Goal: Task Accomplishment & Management: Manage account settings

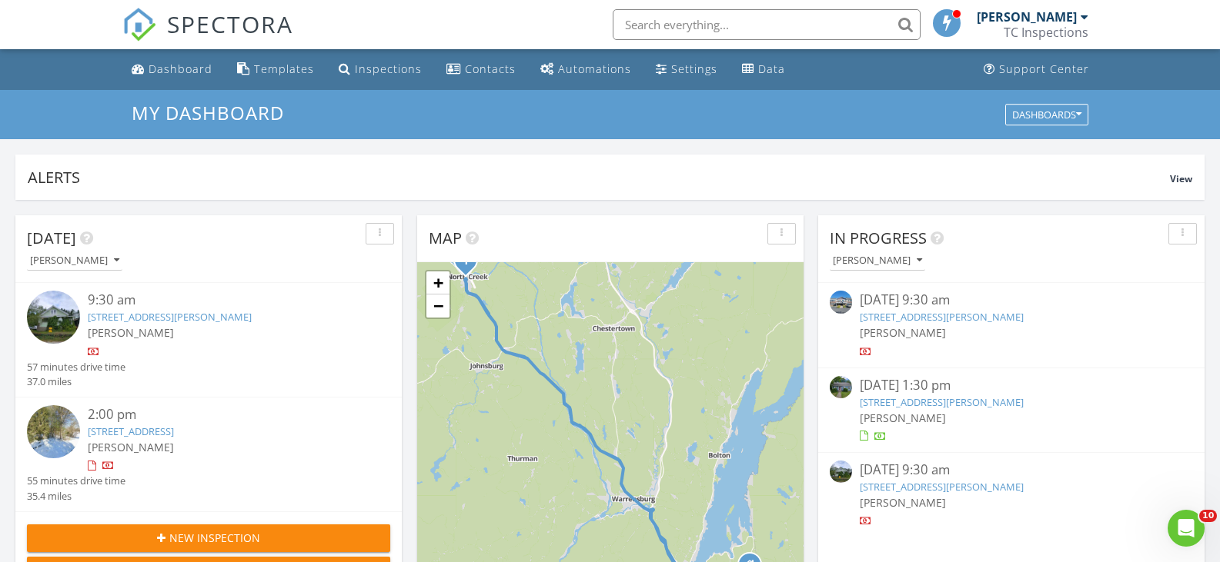
click at [137, 316] on link "1 Wade St, North Creek, NY 12853" at bounding box center [170, 317] width 164 height 14
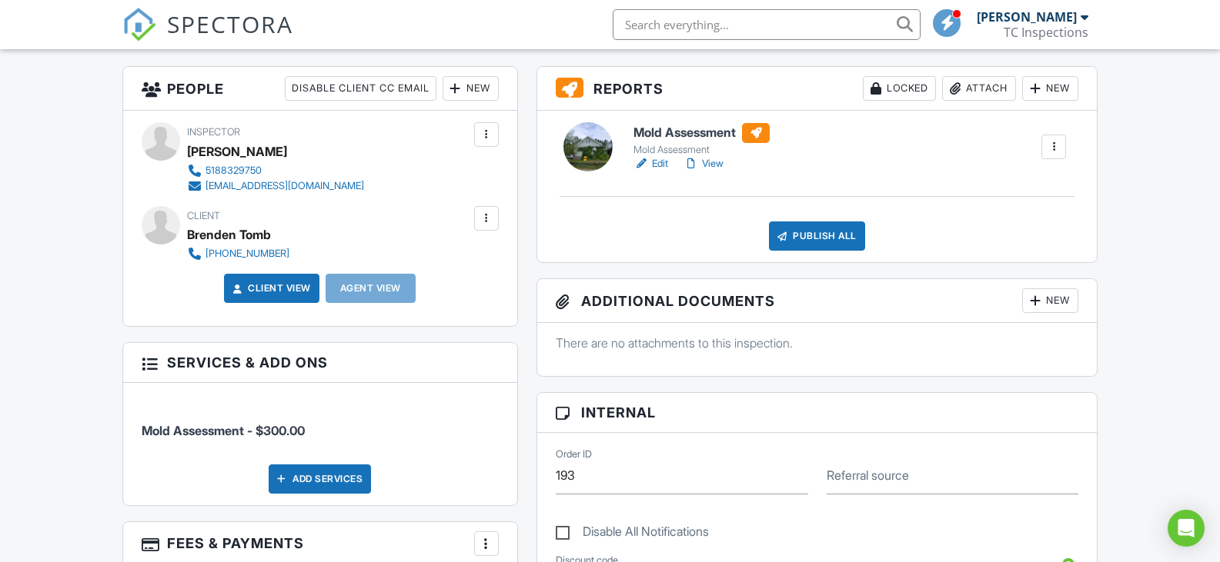
click at [486, 215] on div at bounding box center [486, 218] width 15 height 15
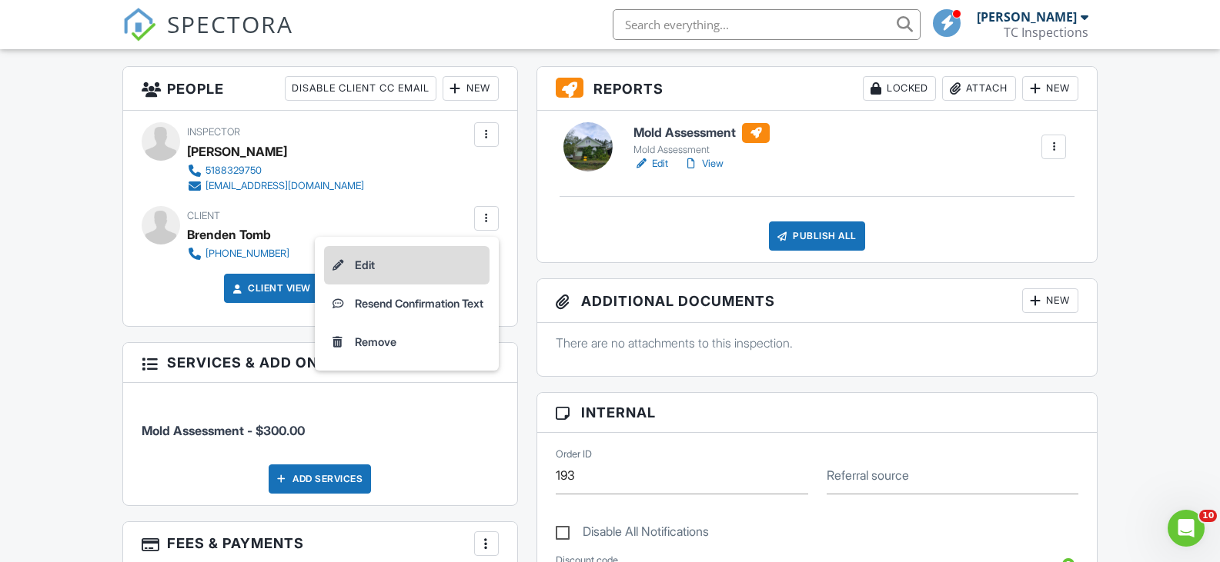
click at [372, 266] on li "Edit" at bounding box center [406, 265] width 165 height 38
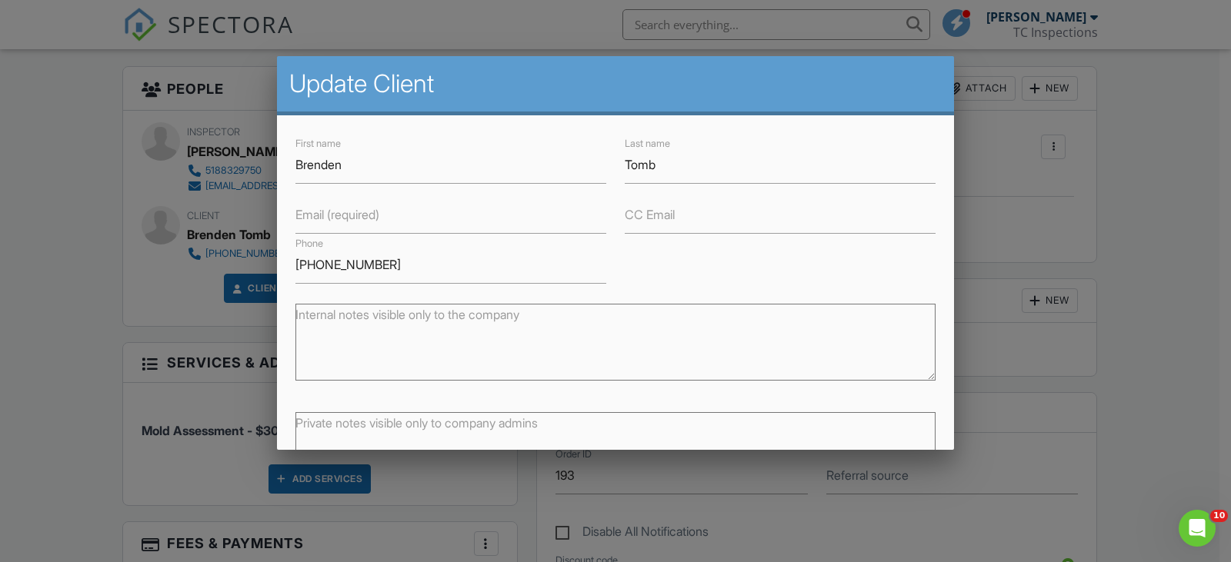
click at [353, 215] on label "Email (required)" at bounding box center [337, 214] width 84 height 17
click at [353, 215] on input "Email (required)" at bounding box center [450, 215] width 311 height 38
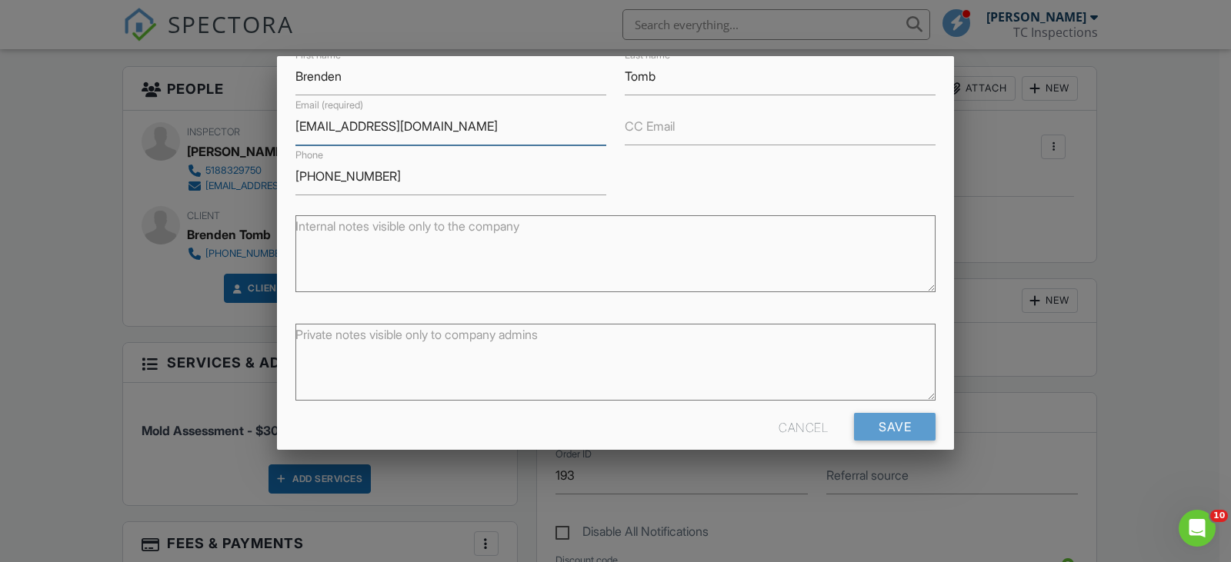
scroll to position [109, 0]
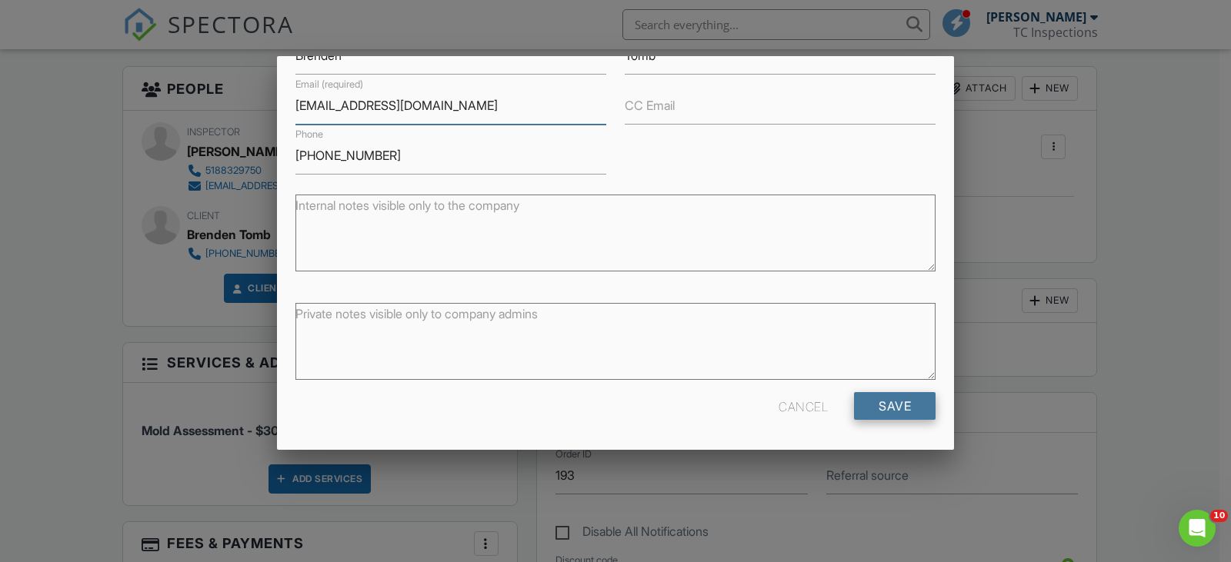
type input "btomb417@gmail.com"
click at [873, 400] on input "Save" at bounding box center [895, 406] width 82 height 28
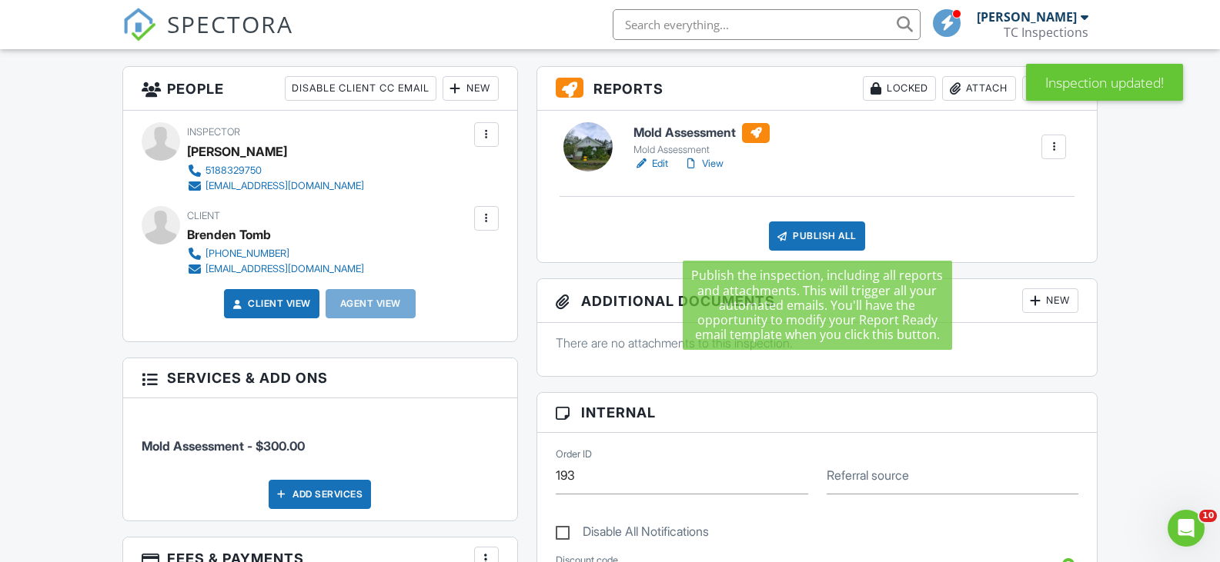
click at [842, 239] on div "Publish All" at bounding box center [817, 236] width 96 height 29
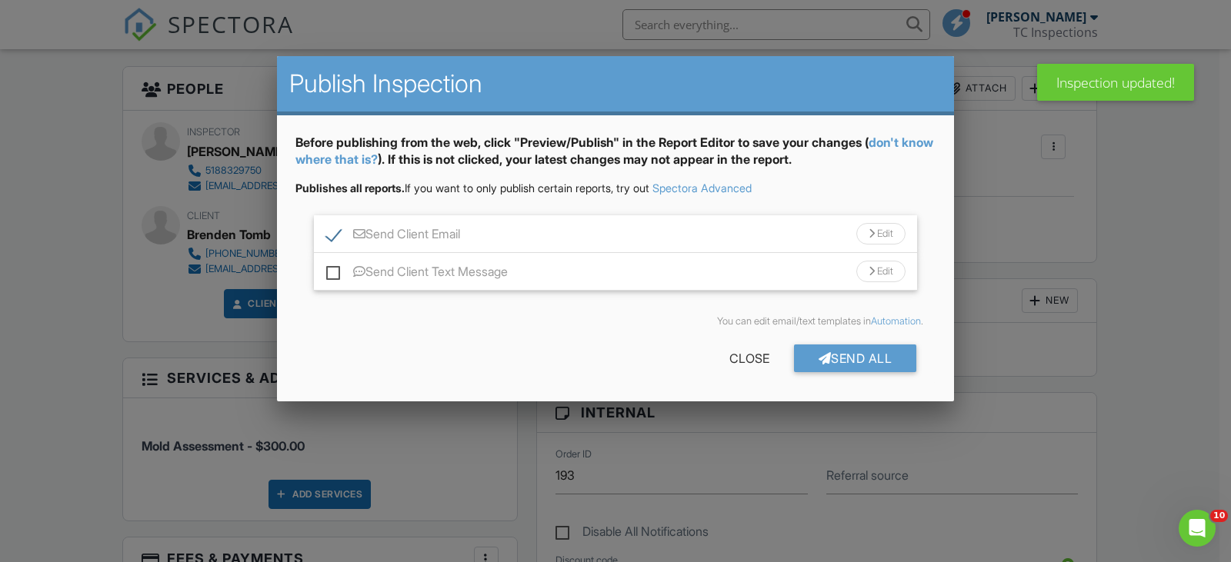
click at [881, 237] on div "Edit" at bounding box center [880, 234] width 49 height 22
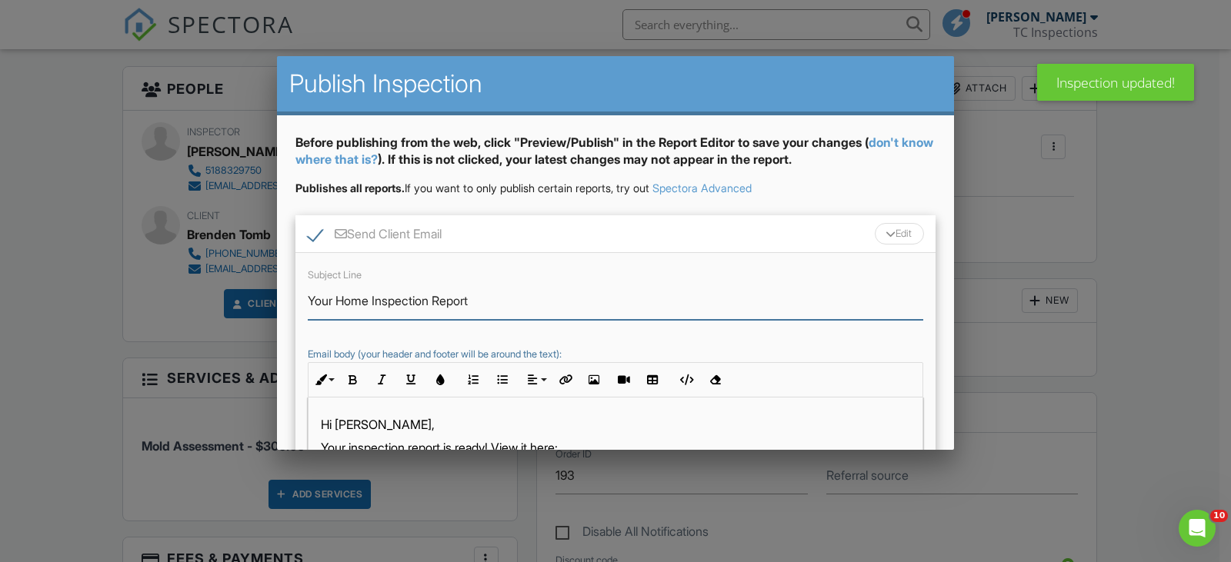
click at [434, 304] on input "Your Home Inspection Report" at bounding box center [616, 301] width 616 height 38
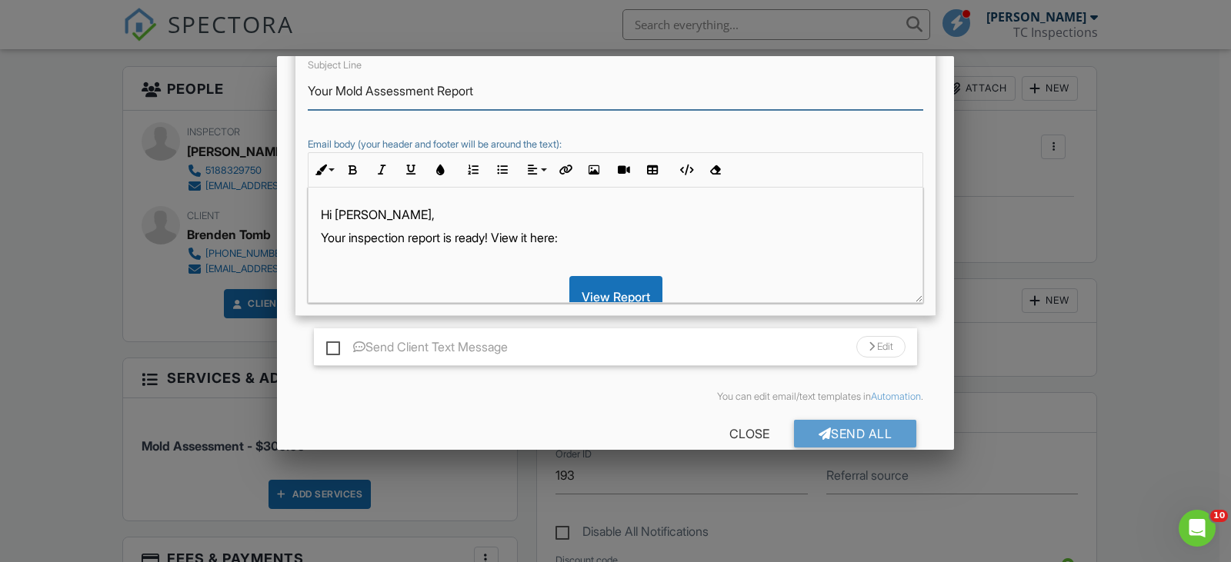
scroll to position [237, 0]
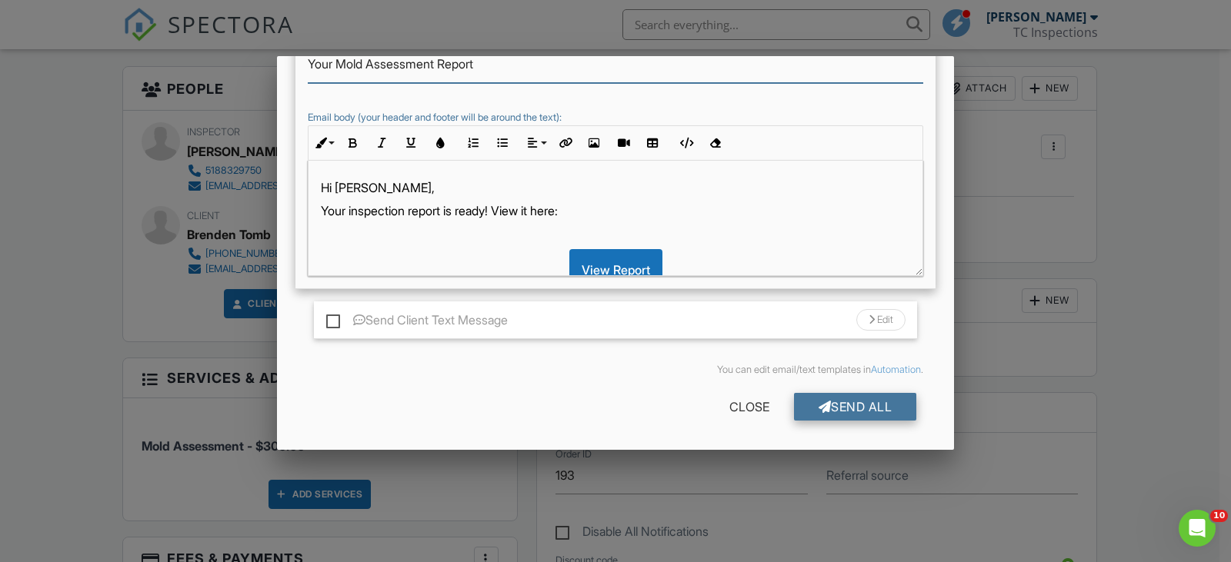
type input "Your Mold Assessment Report"
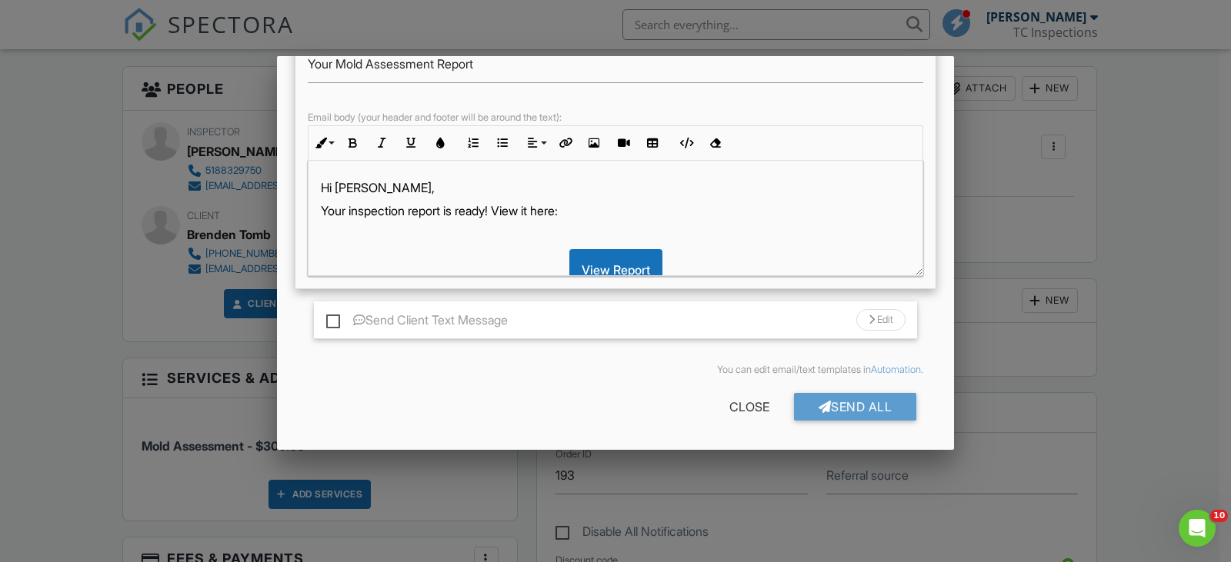
click at [819, 405] on div "Send All" at bounding box center [855, 407] width 123 height 28
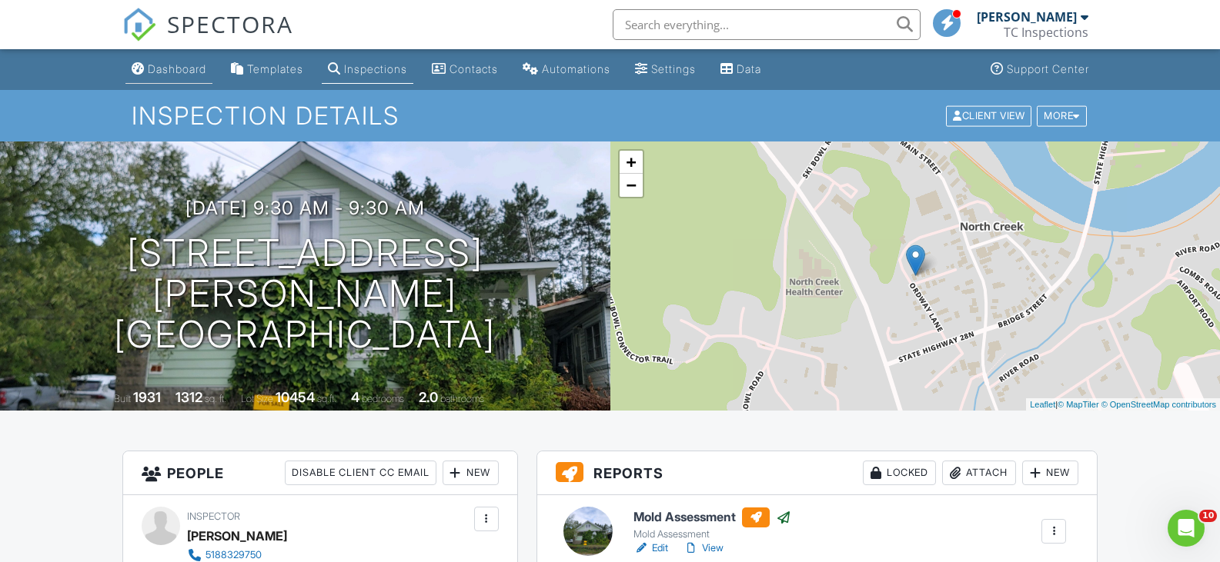
click at [169, 68] on div "Dashboard" at bounding box center [177, 68] width 58 height 13
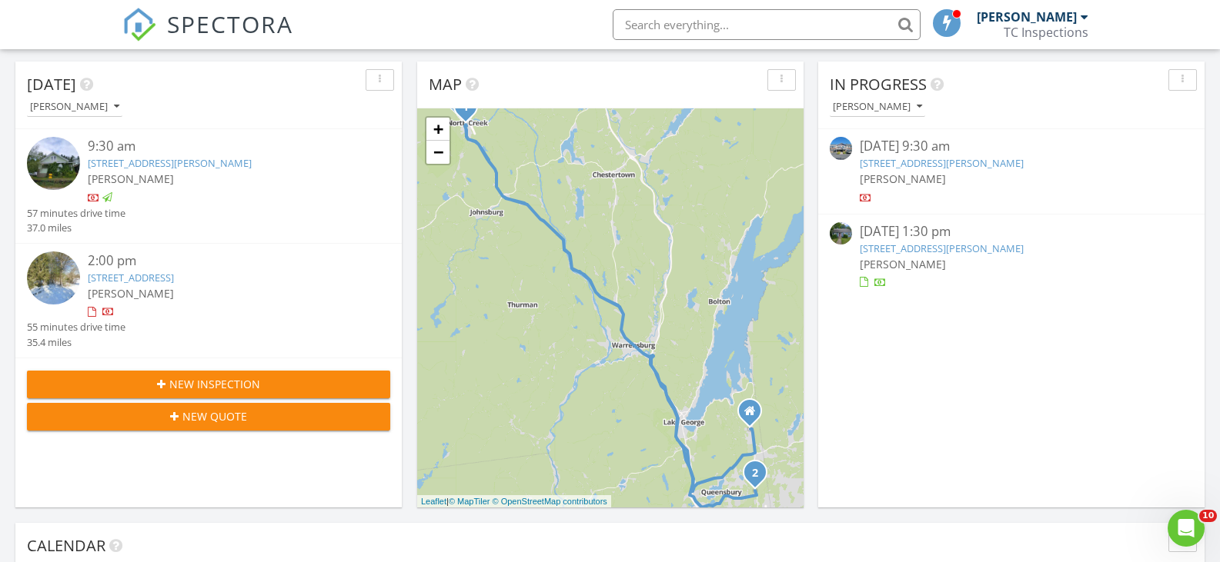
scroll to position [77, 0]
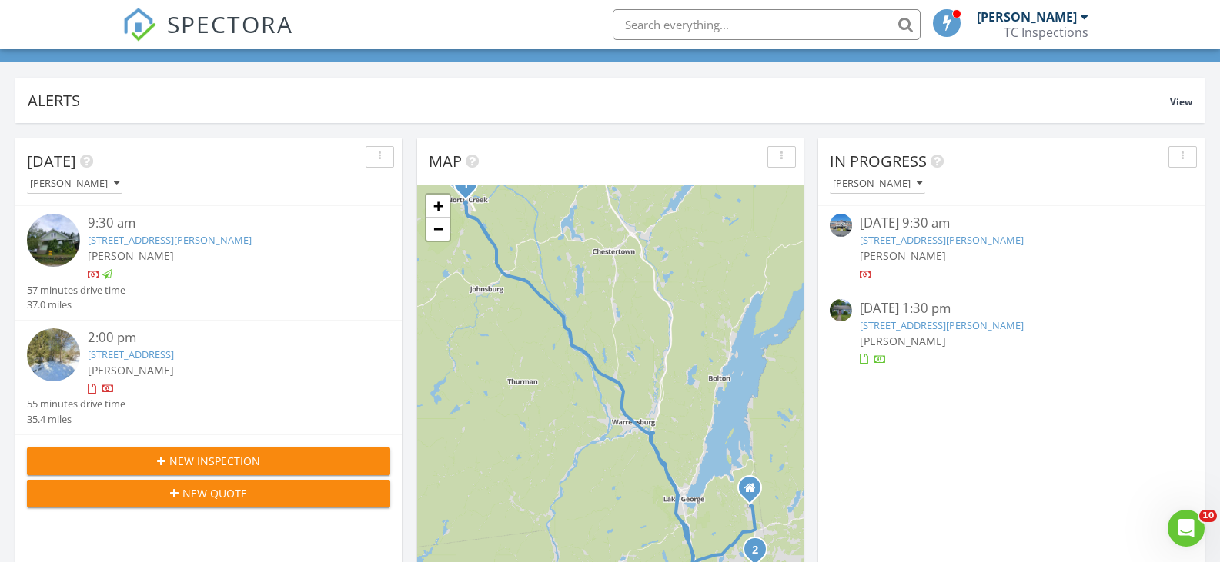
click at [132, 357] on link "[STREET_ADDRESS]" at bounding box center [131, 355] width 86 height 14
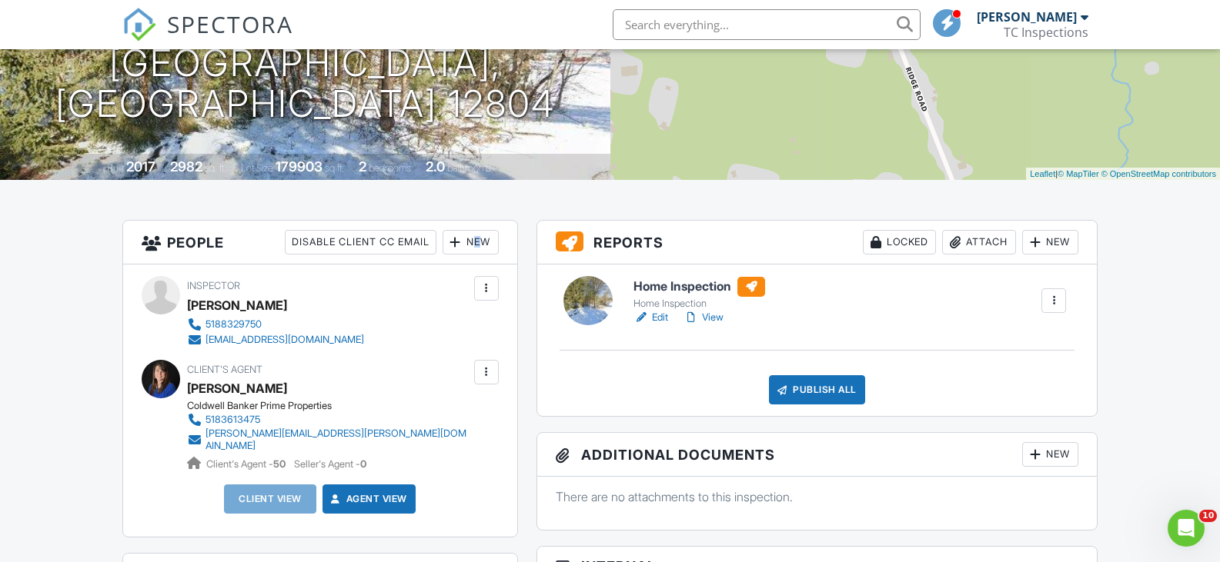
click at [469, 240] on div "New" at bounding box center [470, 242] width 56 height 25
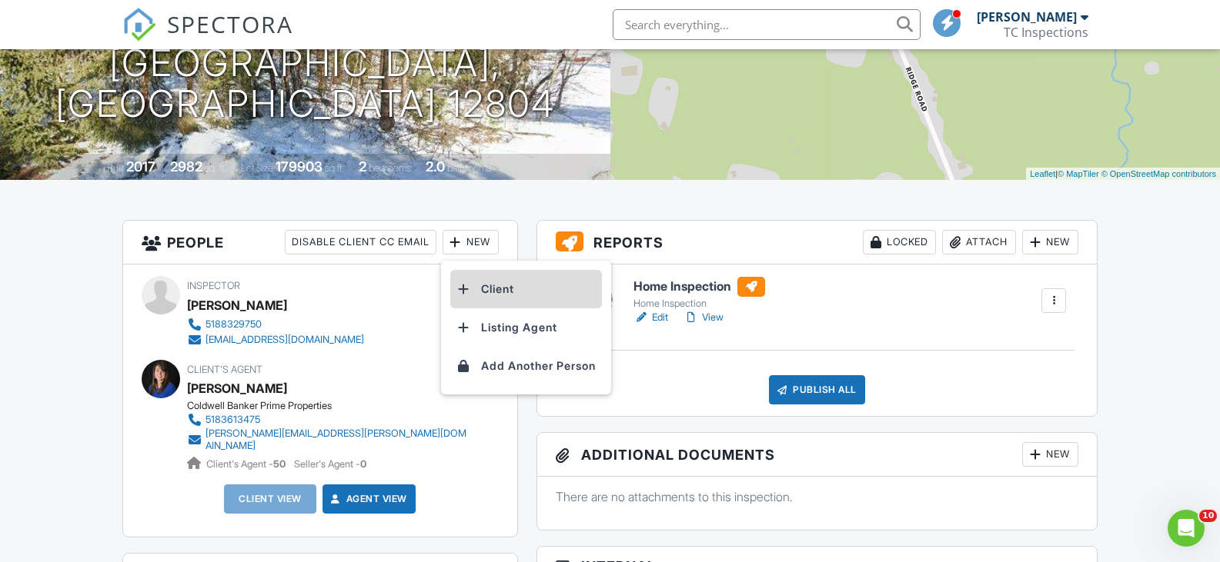
click at [491, 292] on li "Client" at bounding box center [526, 289] width 152 height 38
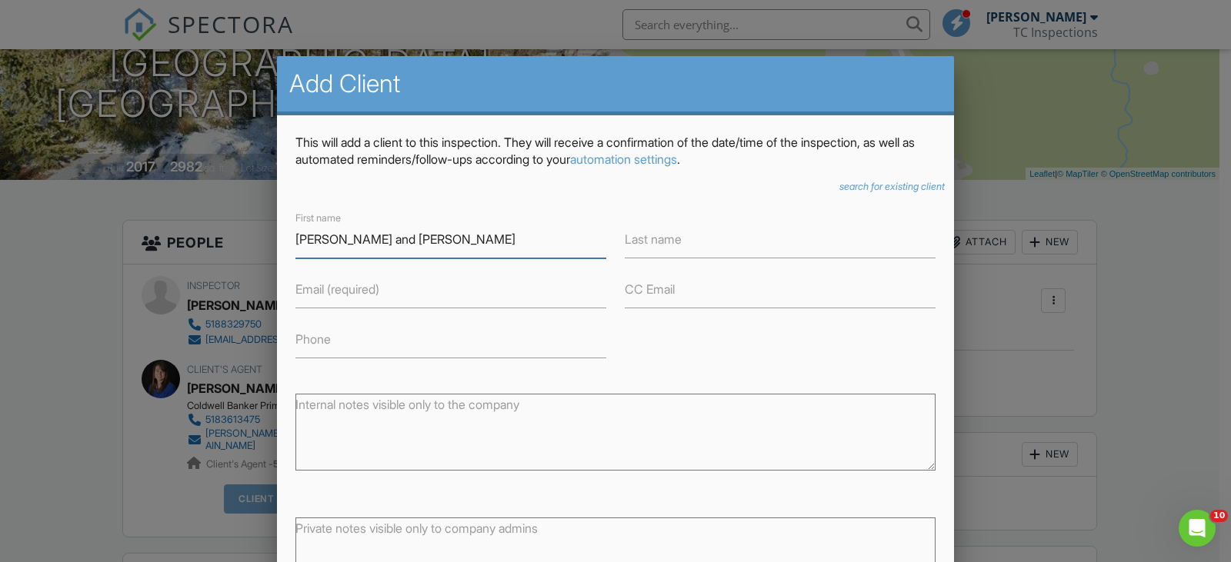
type input "[PERSON_NAME] and [PERSON_NAME]"
click at [665, 233] on label "Last name" at bounding box center [653, 239] width 57 height 17
click at [665, 233] on input "Last name" at bounding box center [780, 240] width 311 height 38
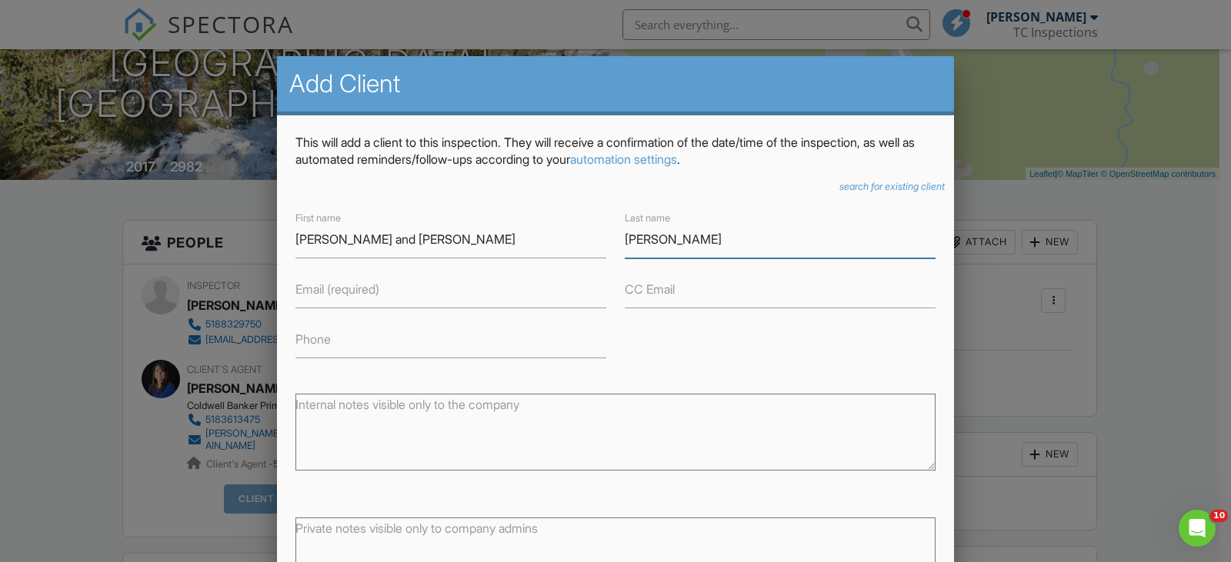
type input "[PERSON_NAME]"
click at [370, 302] on input "Email (required)" at bounding box center [450, 290] width 311 height 38
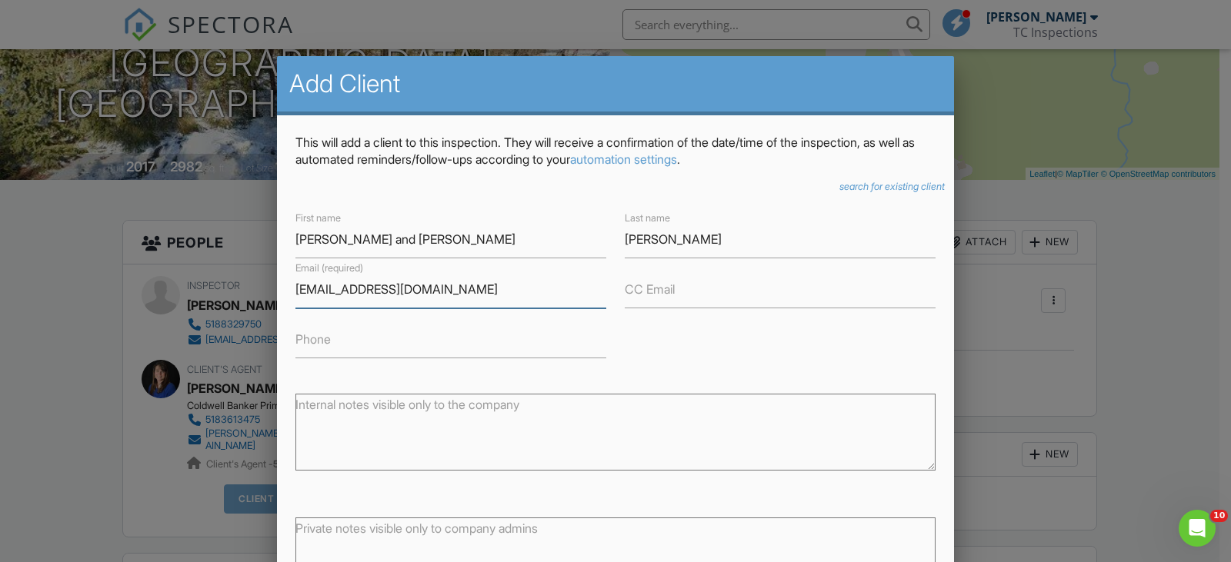
type input "morsekp103@gmail.com"
click at [656, 290] on label "CC Email" at bounding box center [650, 289] width 50 height 17
click at [656, 290] on input "CC Email" at bounding box center [780, 290] width 311 height 38
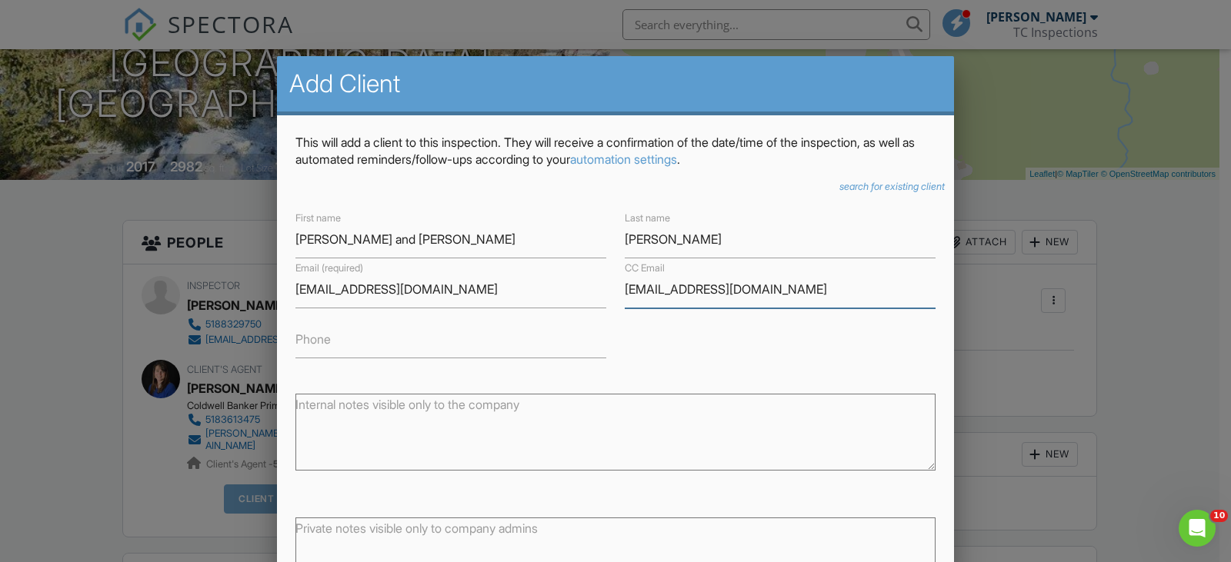
type input "johnmatson0@gmail.com"
click at [401, 349] on input "Phone" at bounding box center [450, 340] width 311 height 38
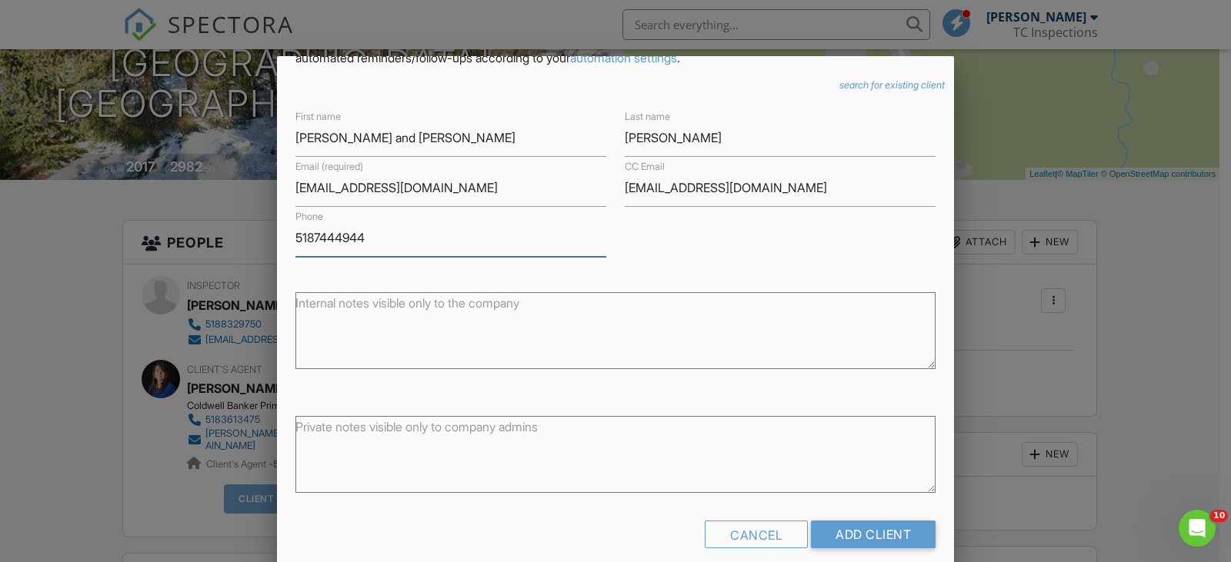
scroll to position [105, 0]
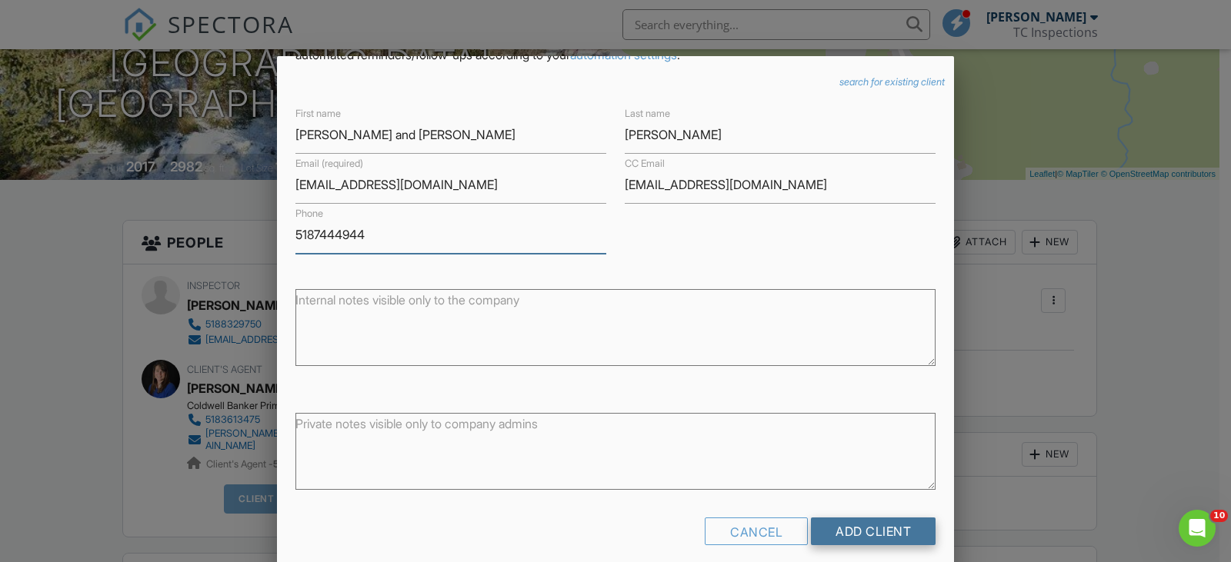
type input "5187444944"
click at [839, 536] on input "Add Client" at bounding box center [873, 532] width 125 height 28
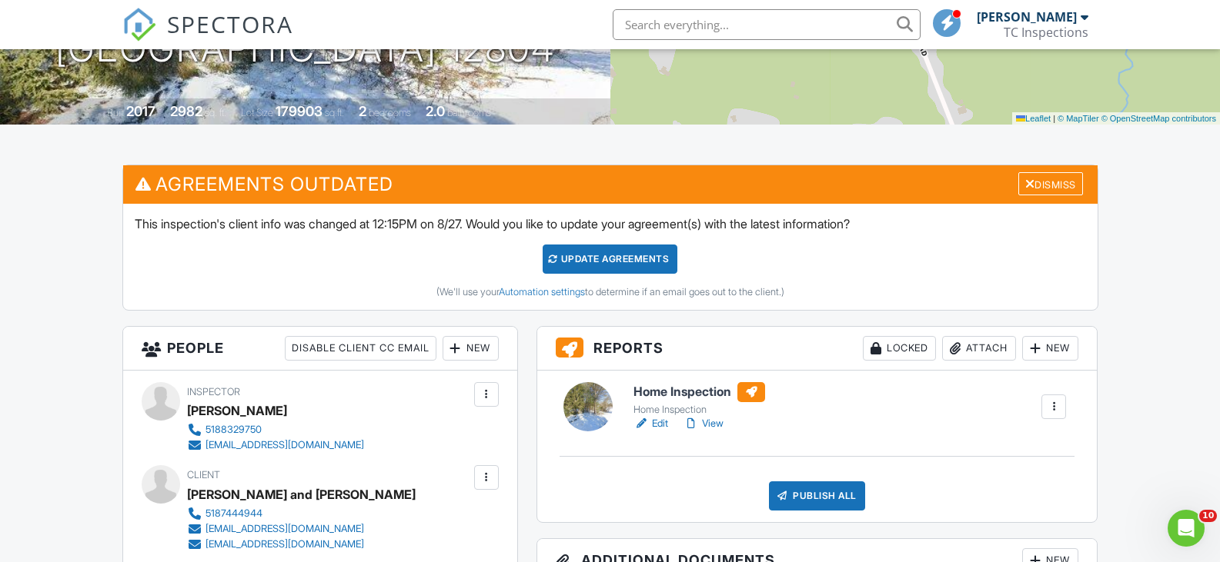
scroll to position [45, 0]
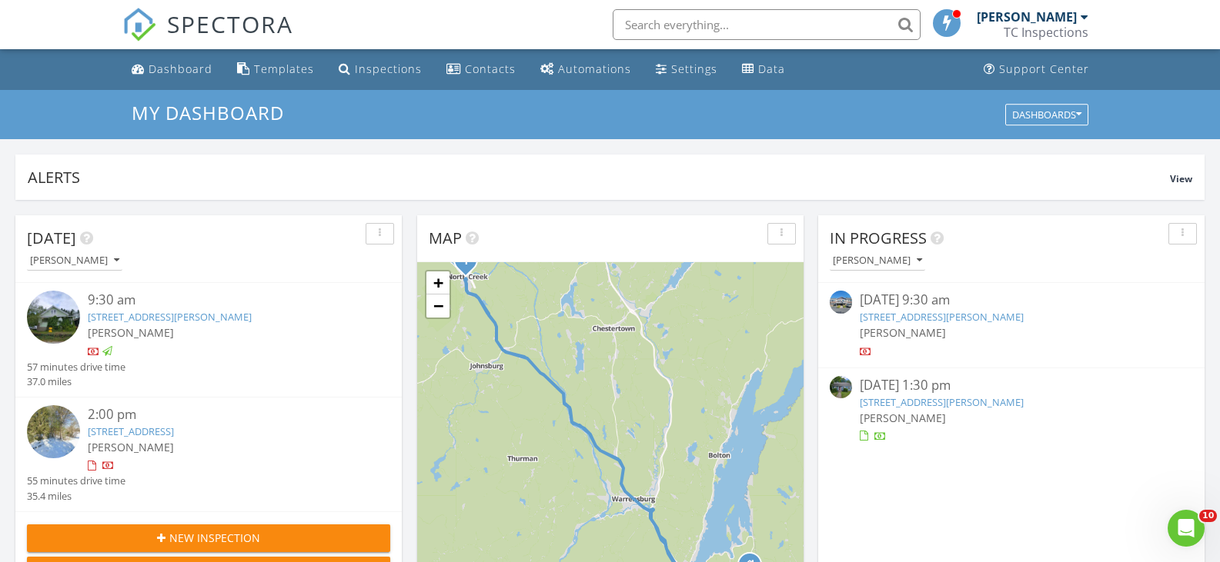
click at [719, 15] on input "text" at bounding box center [766, 24] width 308 height 31
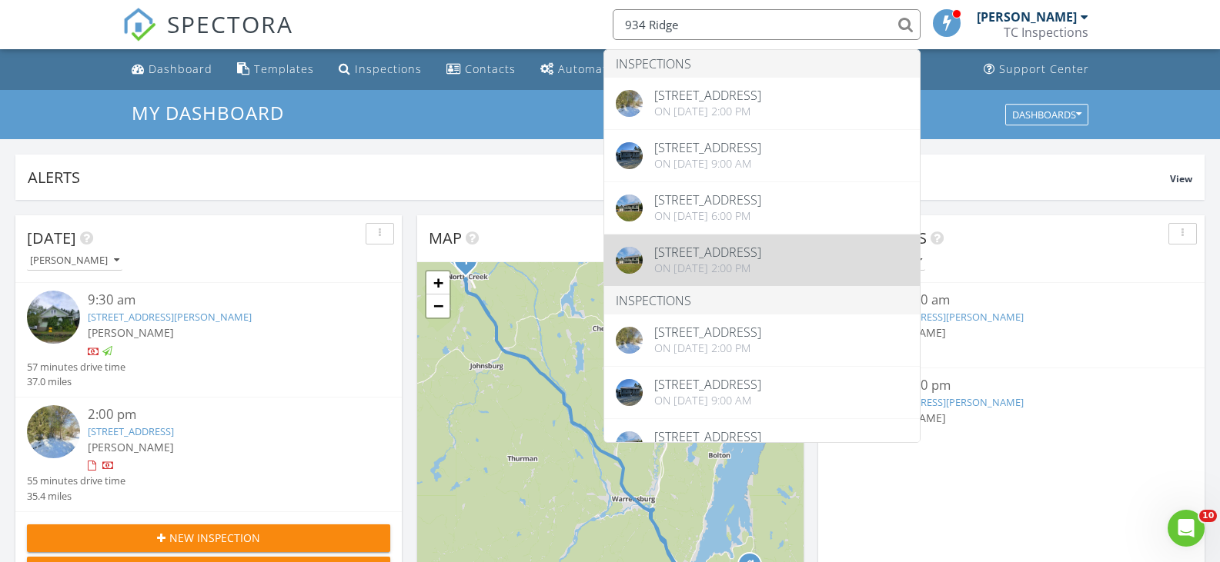
type input "934 Ridge"
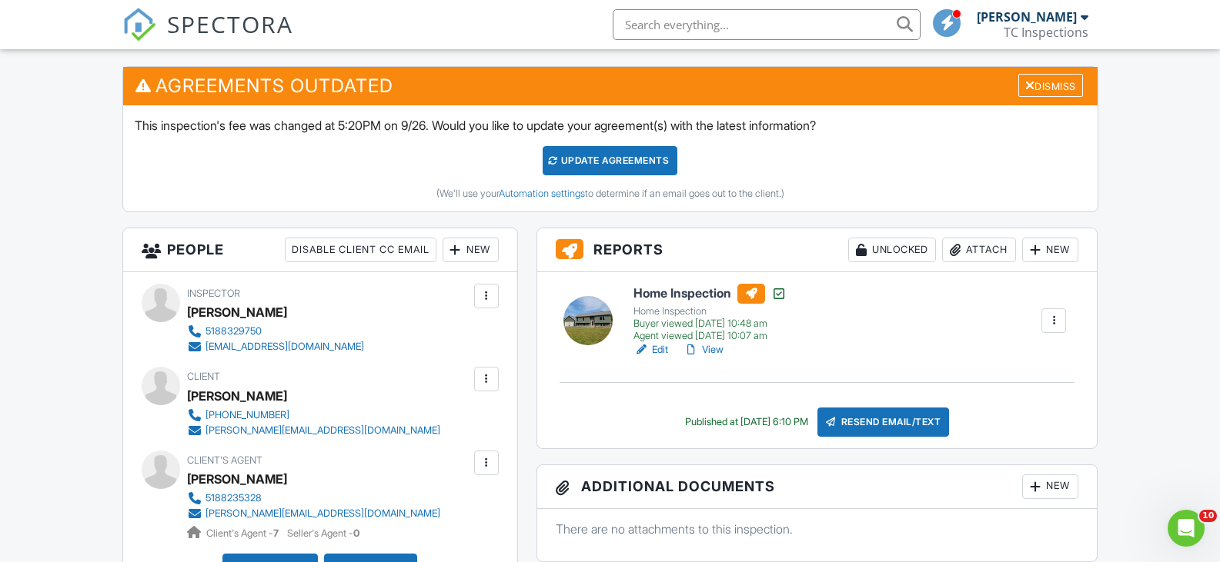
click at [714, 348] on link "View" at bounding box center [703, 349] width 40 height 15
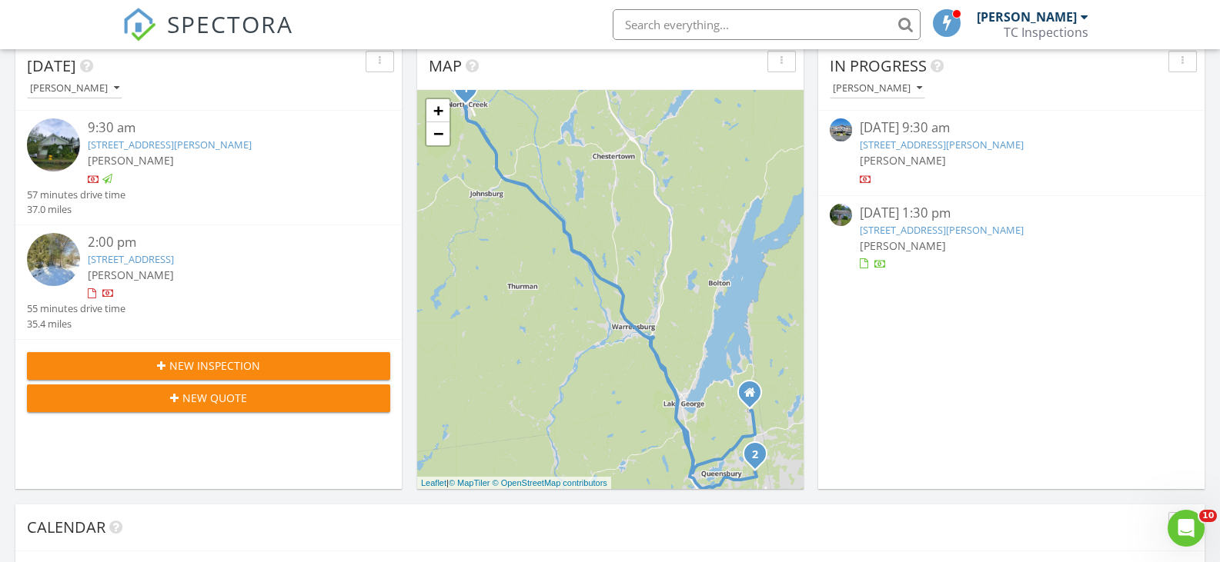
scroll to position [154, 0]
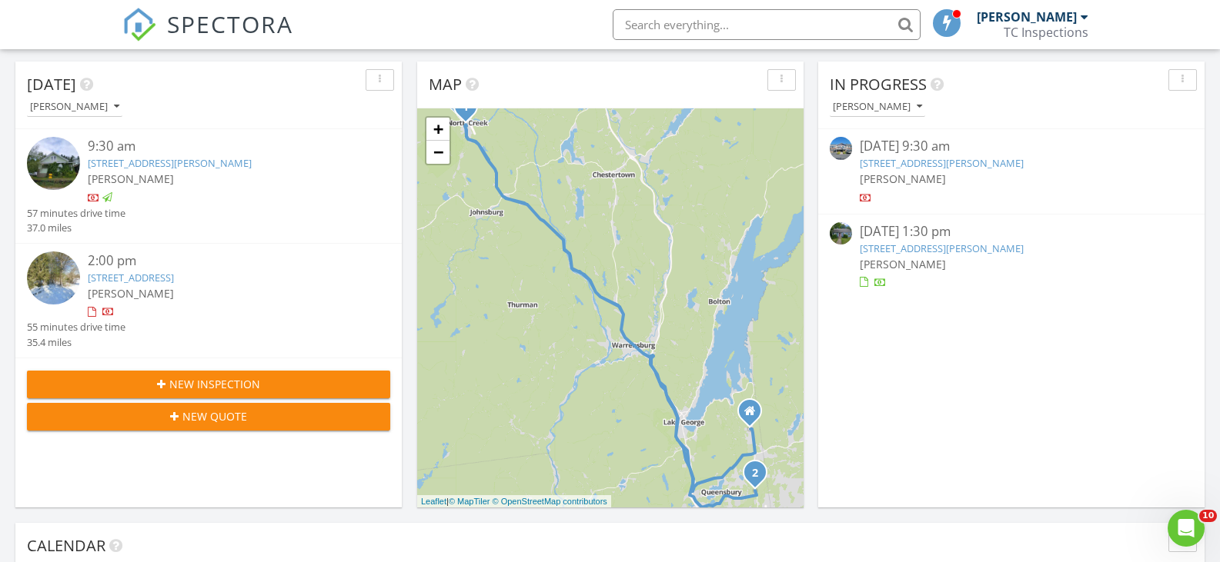
click at [155, 277] on link "[STREET_ADDRESS]" at bounding box center [131, 278] width 86 height 14
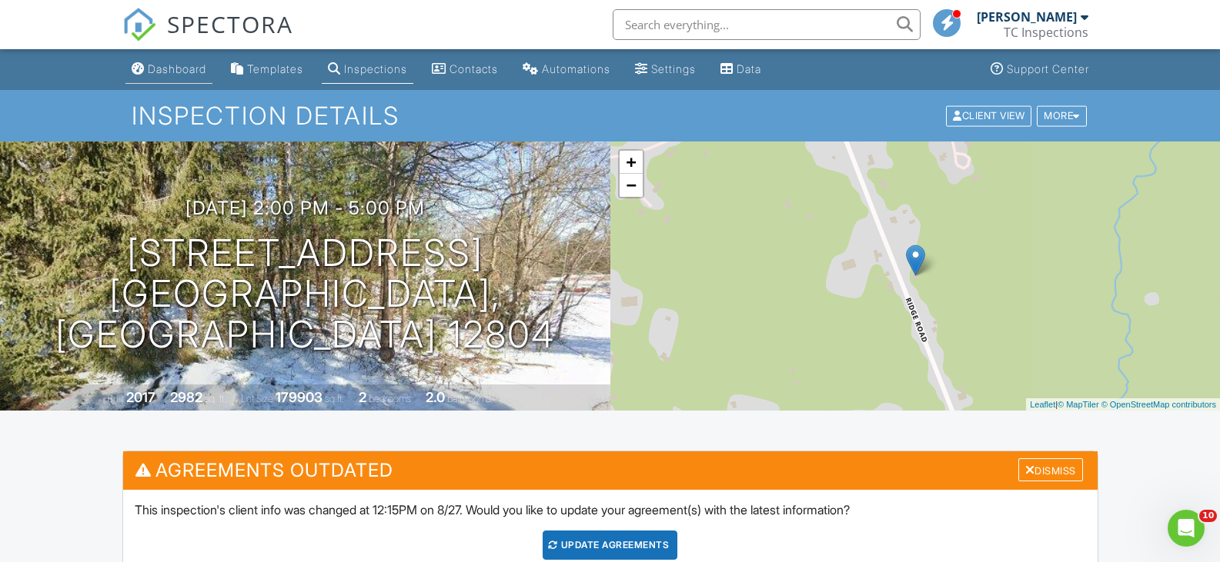
click at [179, 71] on div "Dashboard" at bounding box center [177, 68] width 58 height 13
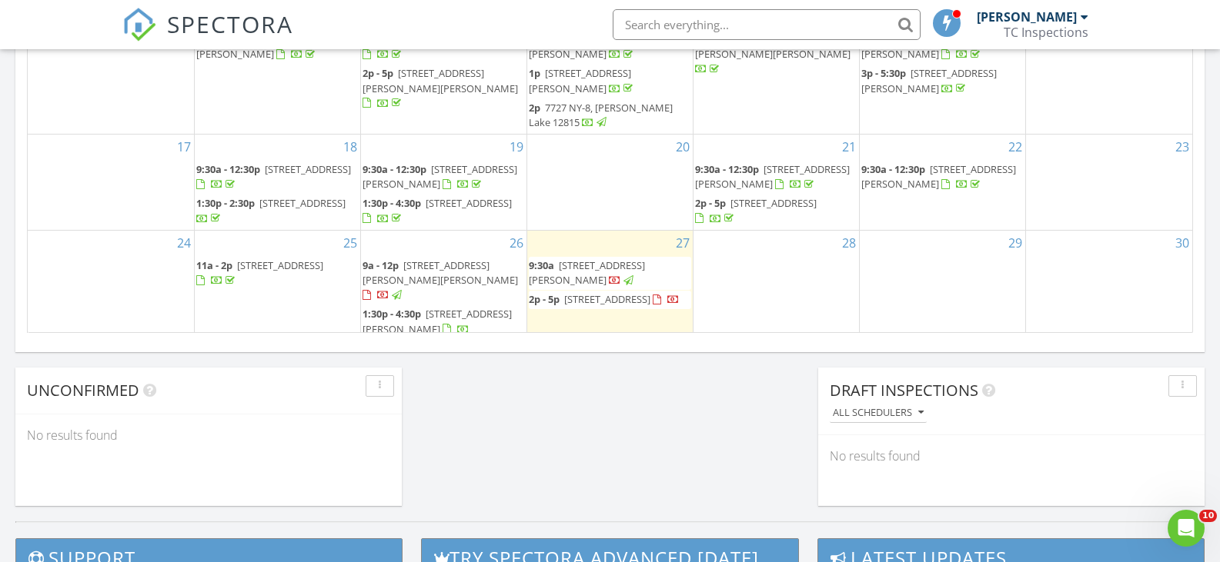
scroll to position [1077, 0]
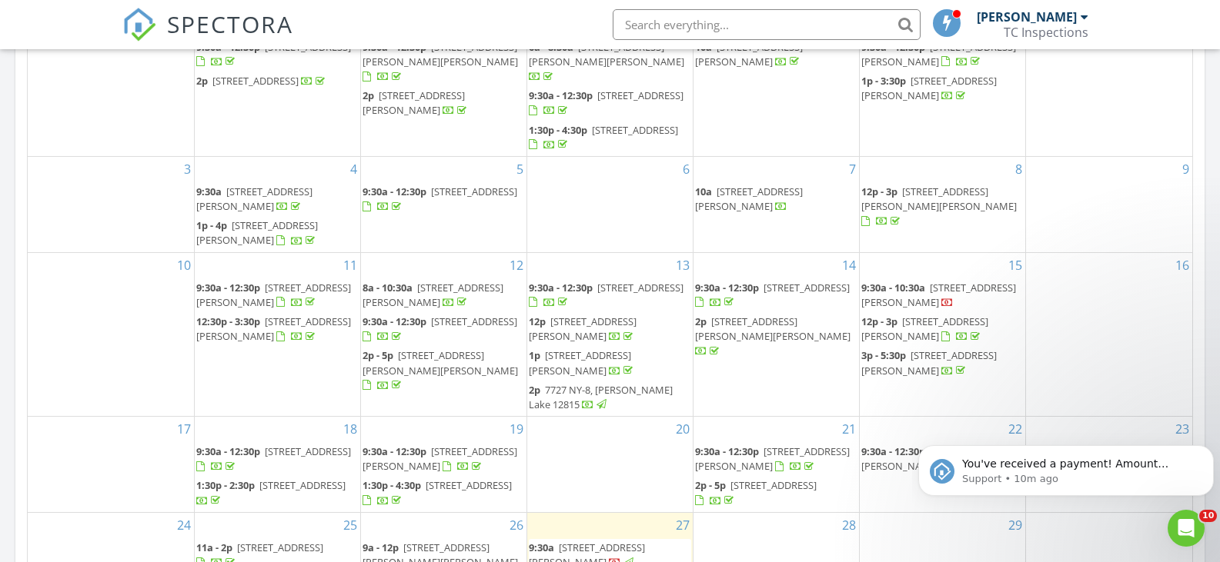
scroll to position [846, 0]
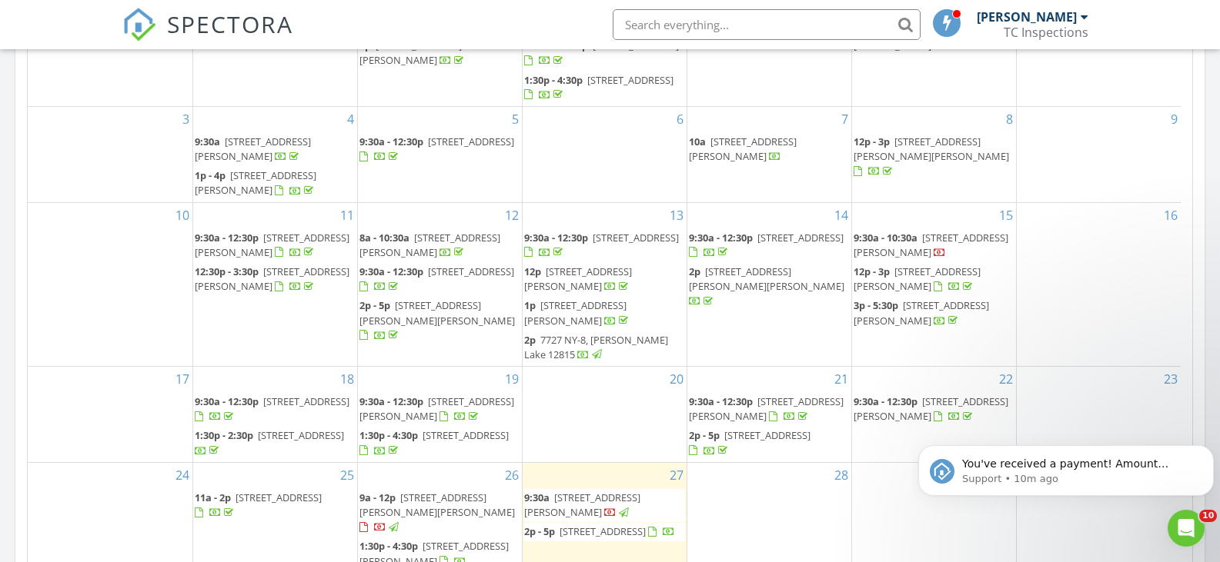
click at [578, 333] on span "7727 NY-8, Brant Lake 12815" at bounding box center [596, 347] width 144 height 28
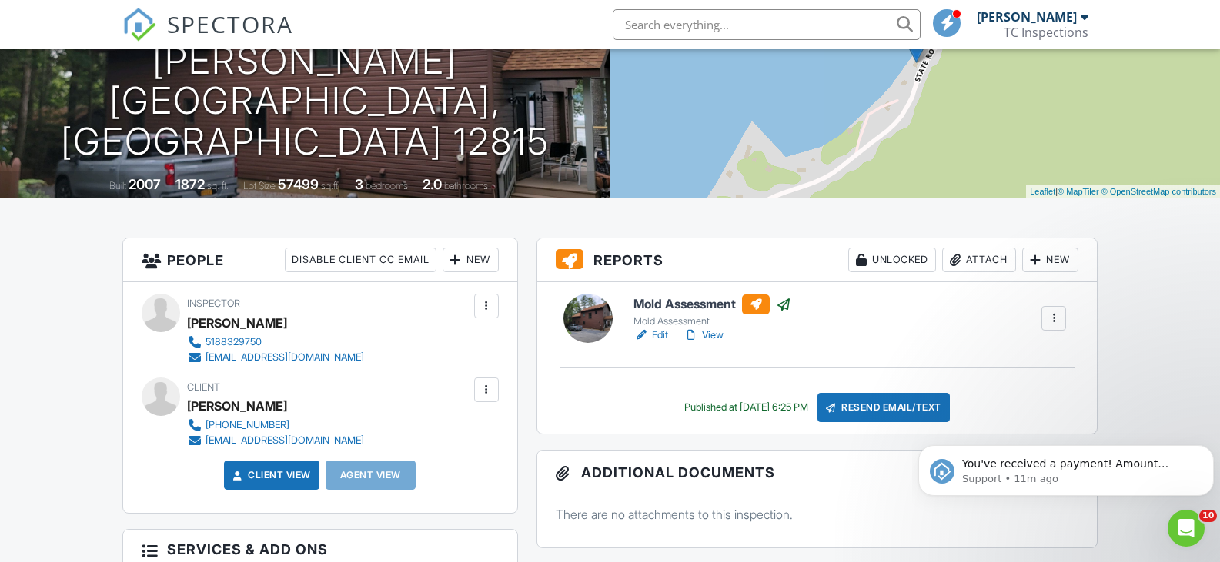
scroll to position [154, 0]
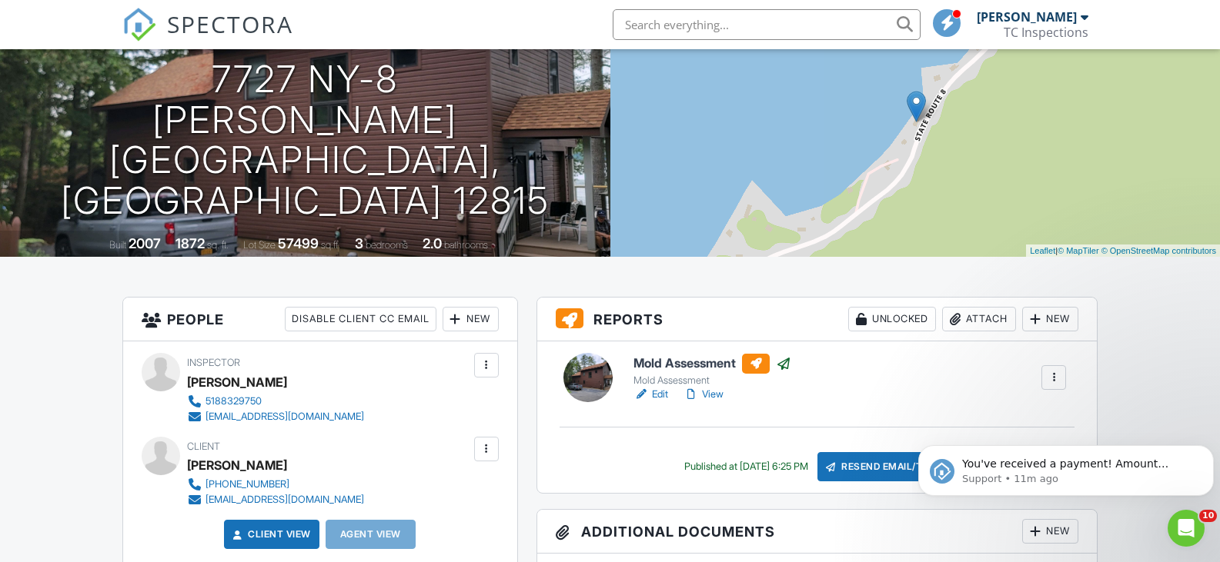
click at [712, 395] on link "View" at bounding box center [703, 394] width 40 height 15
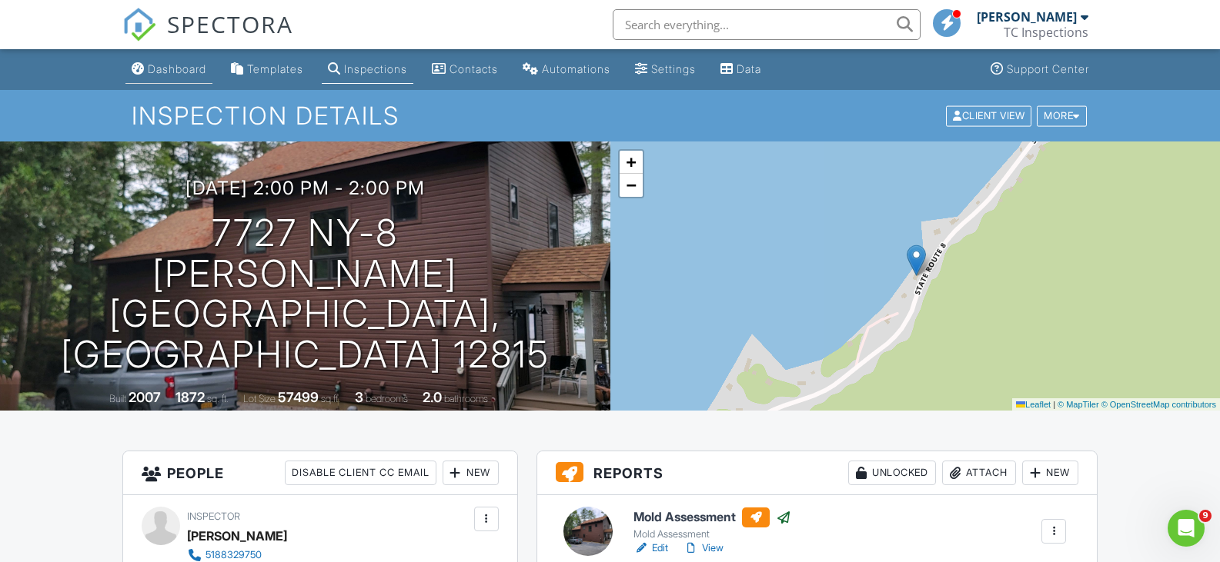
click at [190, 71] on div "Dashboard" at bounding box center [177, 68] width 58 height 13
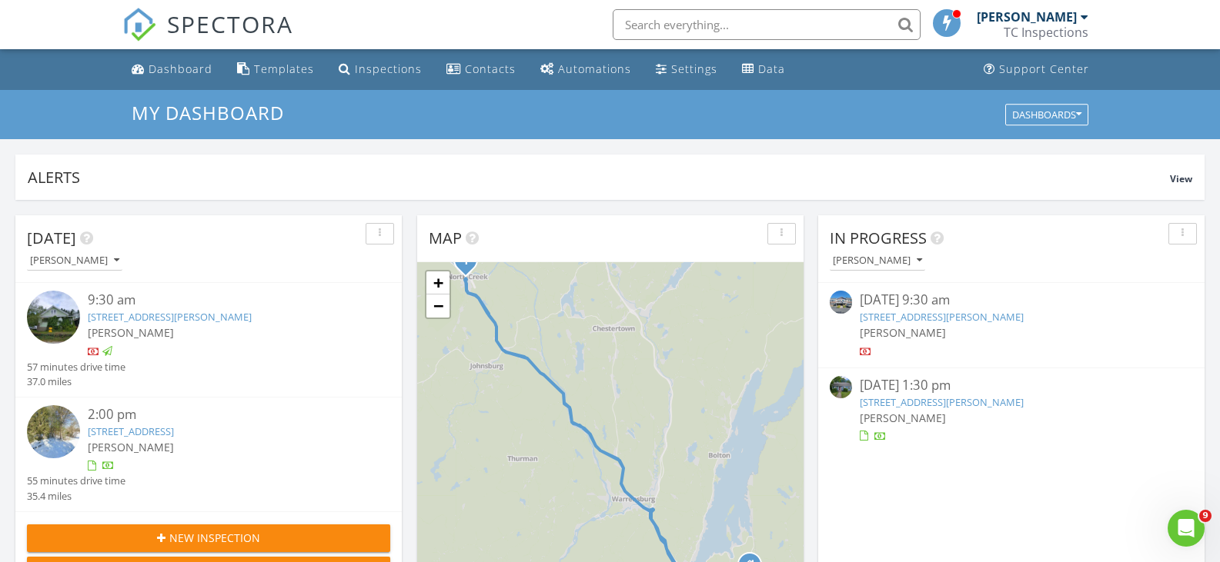
click at [1176, 529] on icon "Open Intercom Messenger" at bounding box center [1185, 528] width 25 height 25
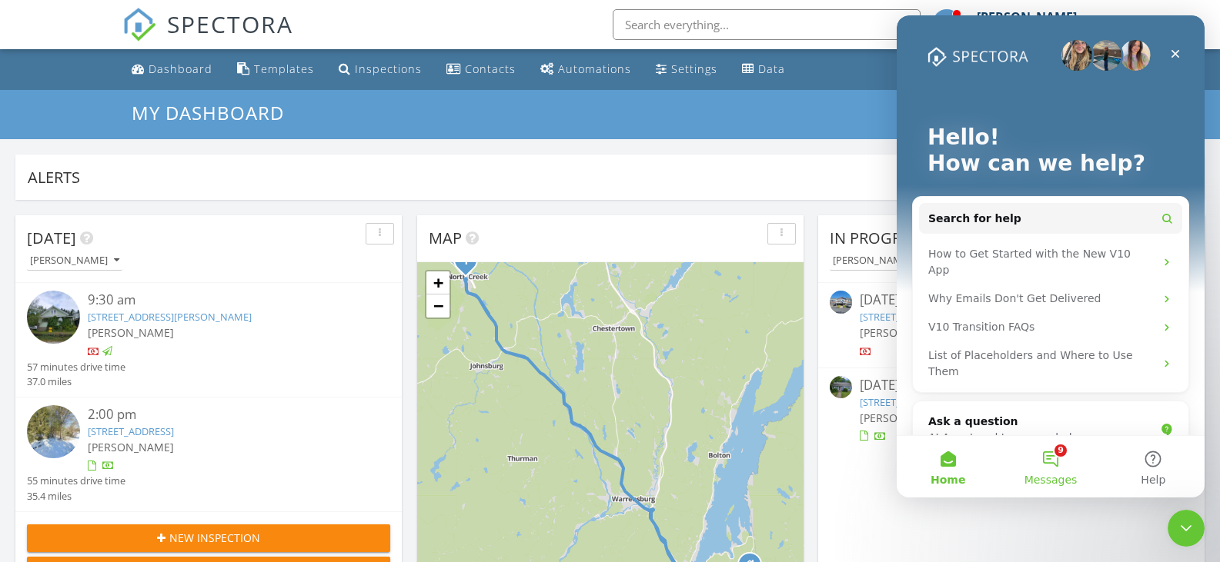
click at [1054, 461] on button "9 Messages" at bounding box center [1050, 467] width 102 height 62
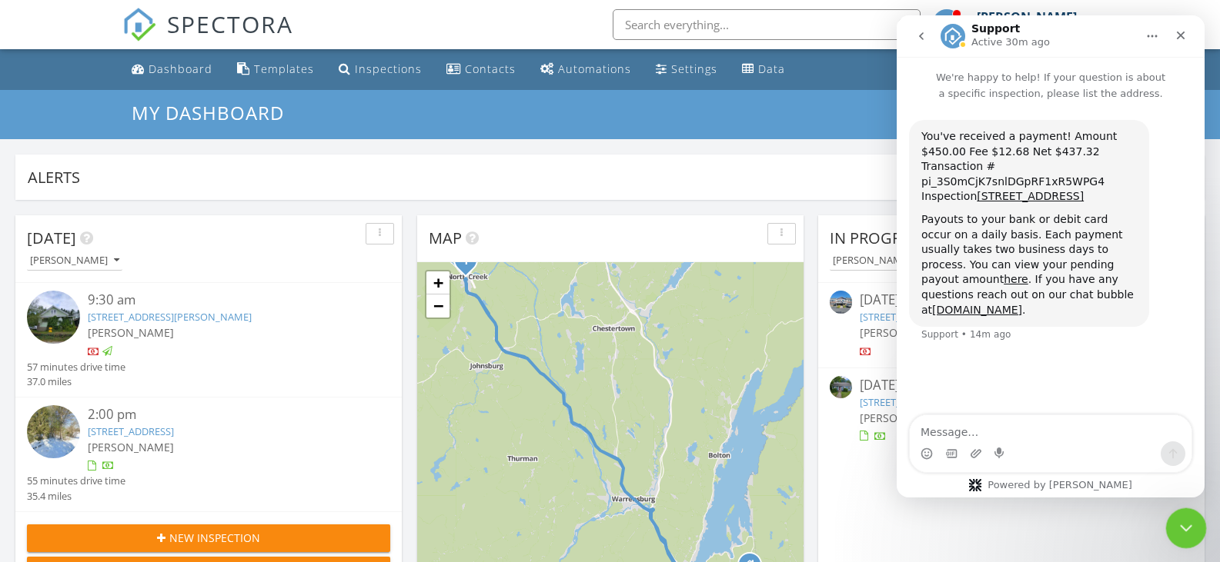
click at [1173, 529] on div "Close Intercom Messenger" at bounding box center [1183, 526] width 37 height 37
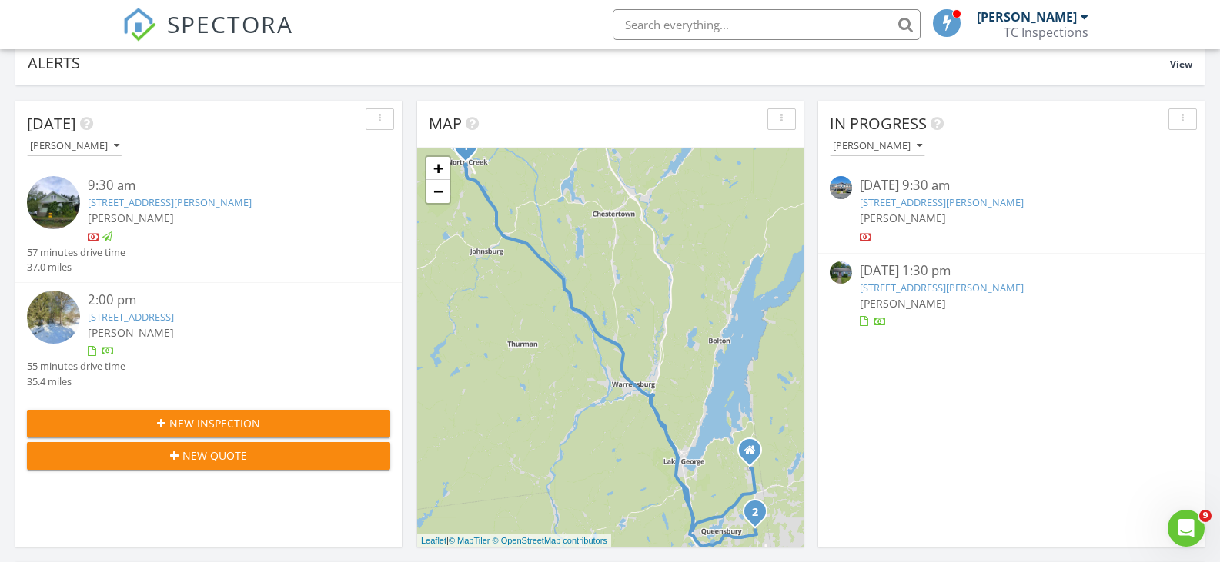
scroll to position [77, 0]
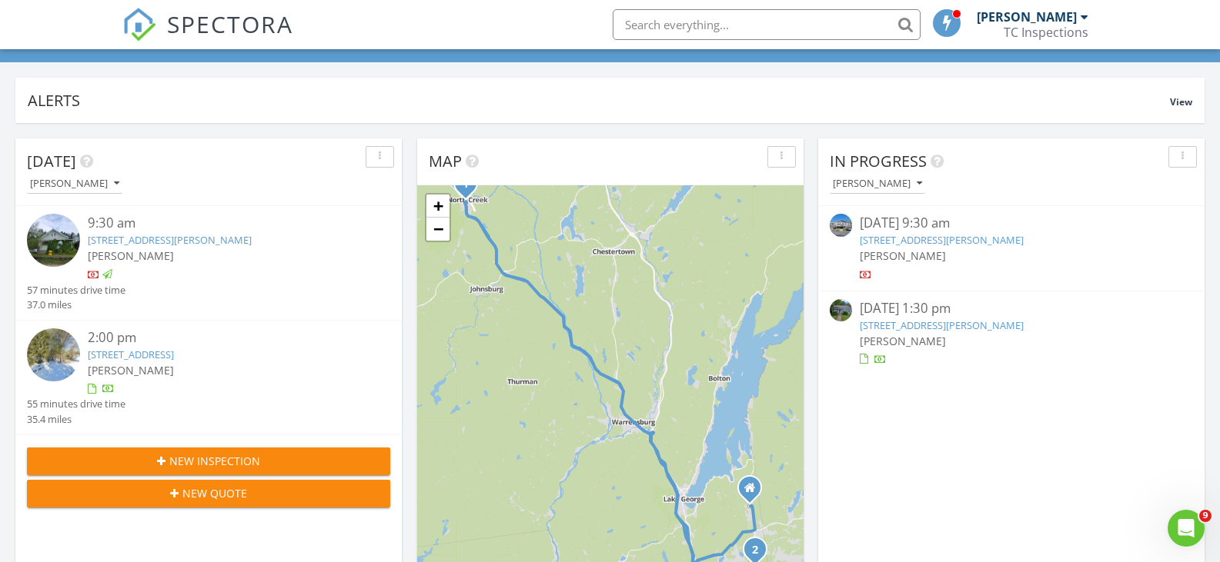
click at [1183, 269] on div "08/15/25 9:30 am 50 Cooper St, Glens Falls, NY 12801 Tom Callahan" at bounding box center [1010, 248] width 363 height 68
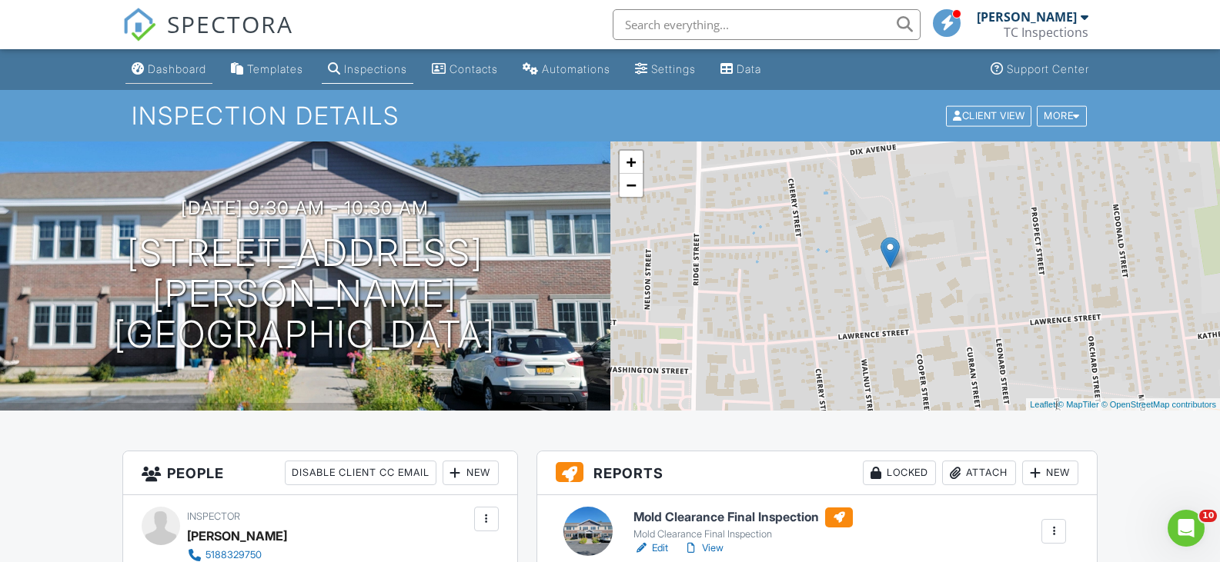
click at [165, 71] on div "Dashboard" at bounding box center [177, 68] width 58 height 13
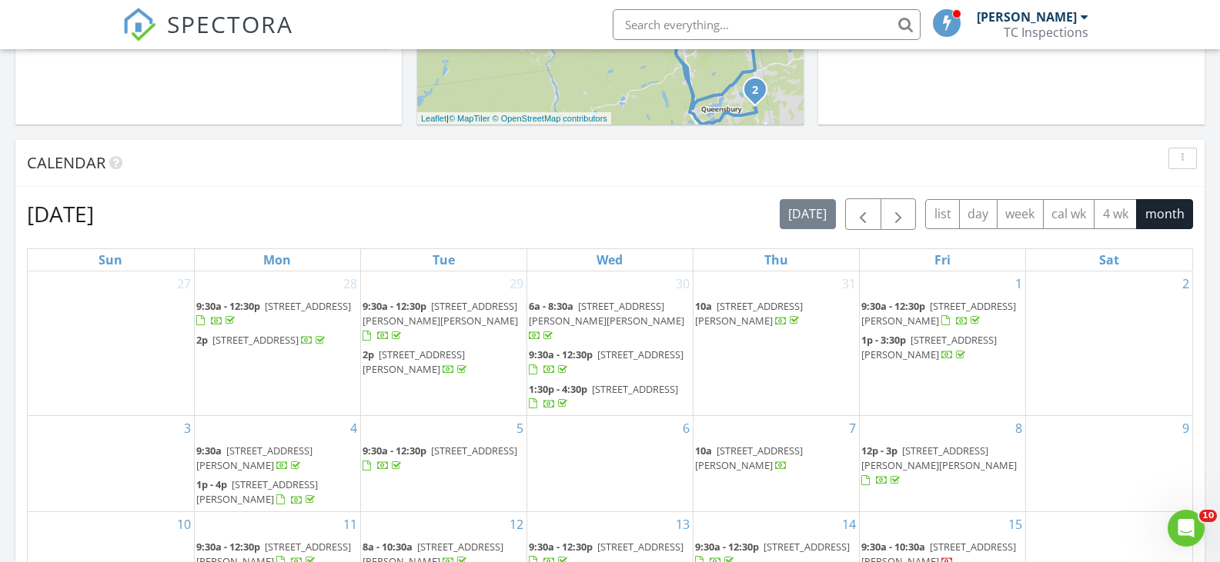
scroll to position [525, 0]
